Goal: Task Accomplishment & Management: Manage account settings

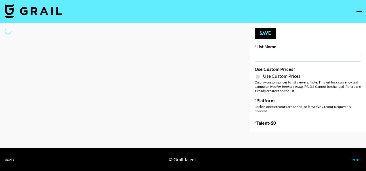
type input "[PERSON_NAME] ([DATE])"
checkbox input "true"
select select "Brand"
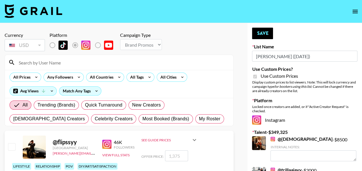
click at [106, 61] on input at bounding box center [122, 62] width 214 height 9
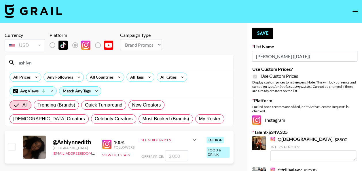
type input "ashlyn"
click at [177, 153] on input "number" at bounding box center [176, 155] width 23 height 11
type input "1"
checkbox input "true"
type input "1000"
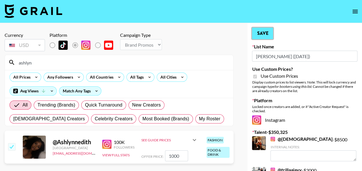
click at [263, 33] on button "Save" at bounding box center [262, 34] width 21 height 12
click at [268, 33] on button "Save" at bounding box center [262, 34] width 21 height 12
click at [259, 32] on button "Save" at bounding box center [262, 34] width 21 height 12
click at [272, 29] on button "Save" at bounding box center [262, 34] width 21 height 12
click at [267, 35] on button "Save" at bounding box center [262, 34] width 21 height 12
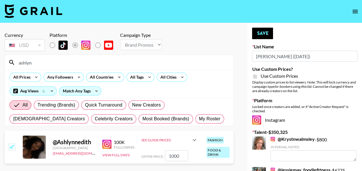
click at [210, 14] on nav at bounding box center [181, 11] width 362 height 23
click at [266, 31] on button "Save" at bounding box center [262, 34] width 21 height 12
click at [226, 43] on div "Currency USD USD ​ Platform Campaign Type Choose Type... Song Promos Brand Prom…" at bounding box center [119, 42] width 229 height 20
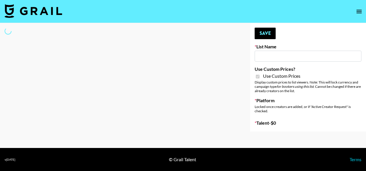
select select "Brand"
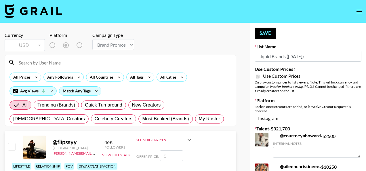
type input "Liquid Brands ([DATE])"
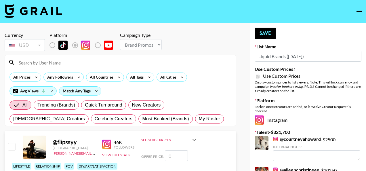
checkbox input "true"
